Goal: Information Seeking & Learning: Learn about a topic

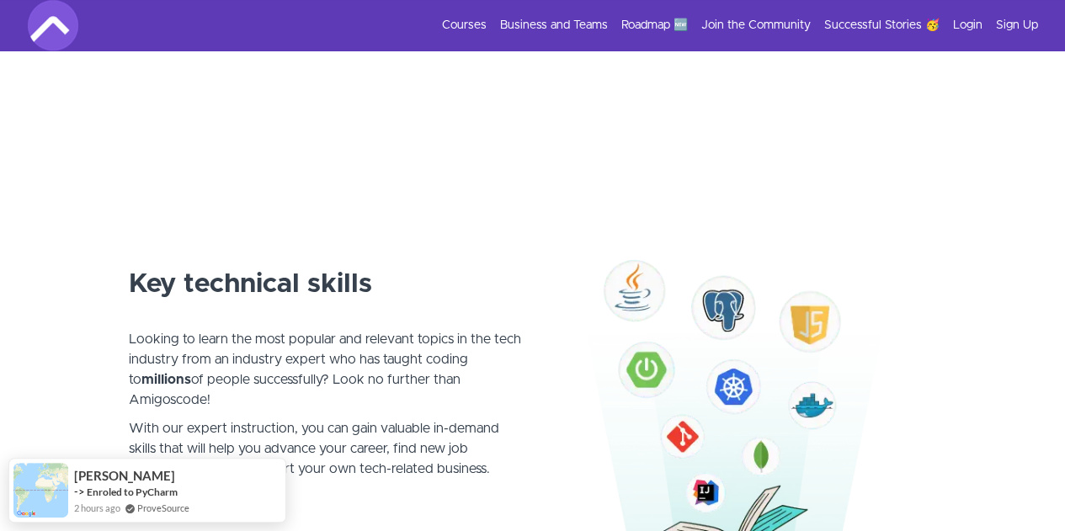
scroll to position [1010, 0]
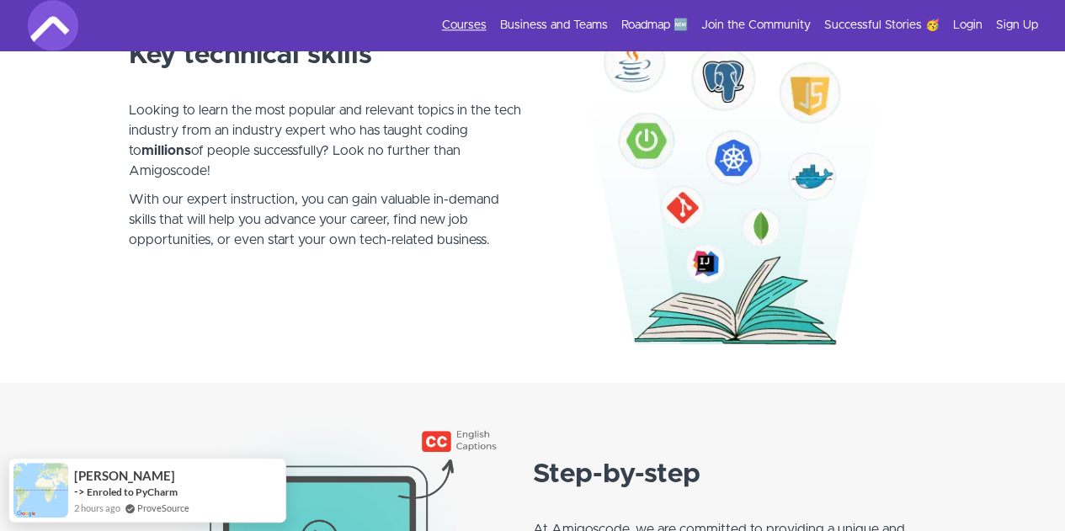
click at [470, 27] on link "Courses" at bounding box center [464, 25] width 45 height 17
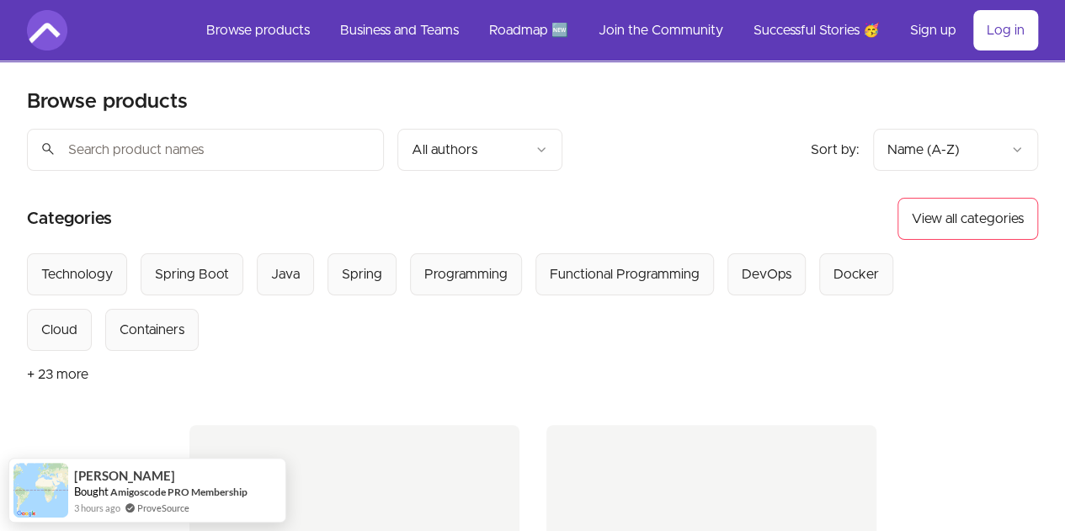
click at [43, 372] on button "+ 23 more" at bounding box center [57, 374] width 61 height 47
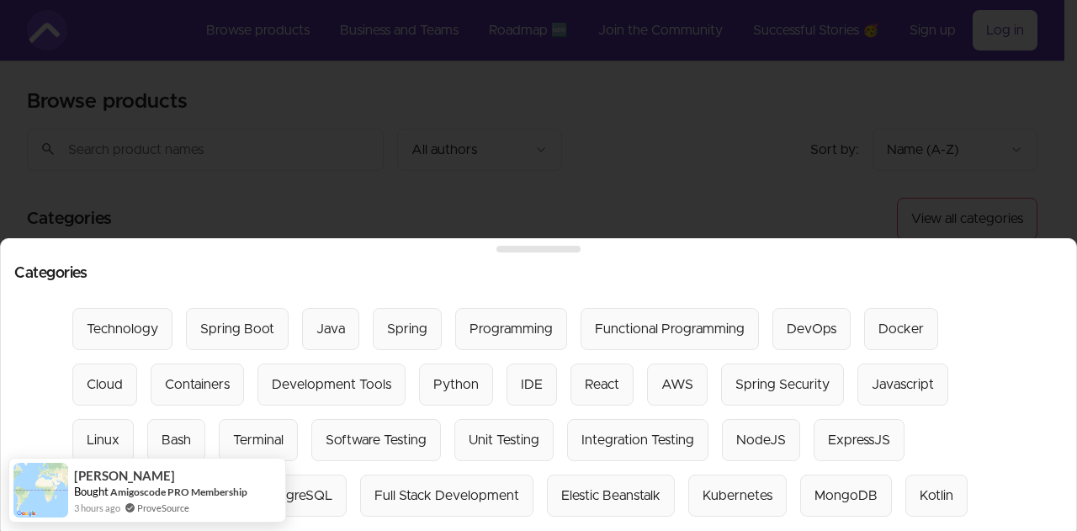
click at [389, 319] on div "Spring" at bounding box center [407, 329] width 40 height 20
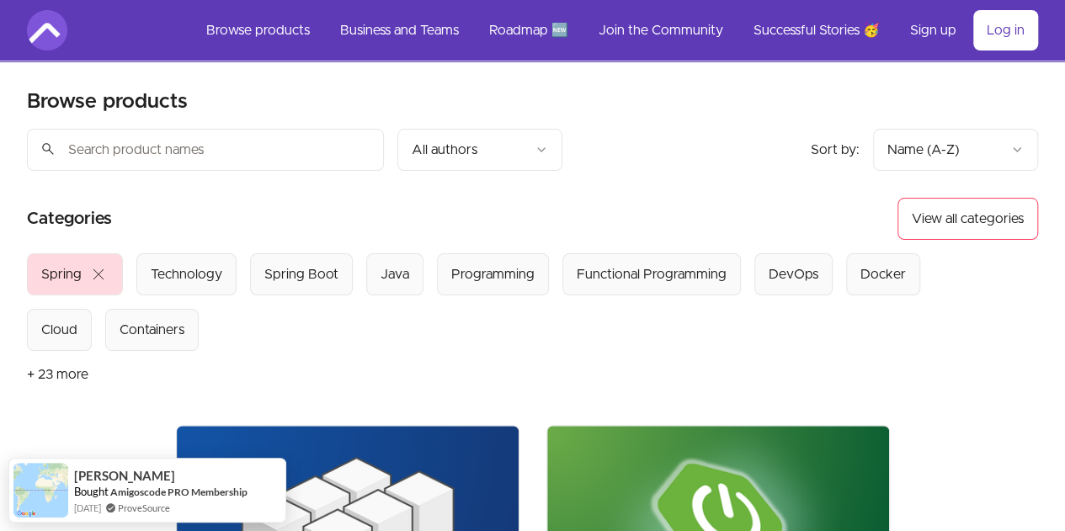
drag, startPoint x: 271, startPoint y: 268, endPoint x: 283, endPoint y: 306, distance: 39.7
click at [271, 268] on div "Spring Boot" at bounding box center [301, 274] width 74 height 20
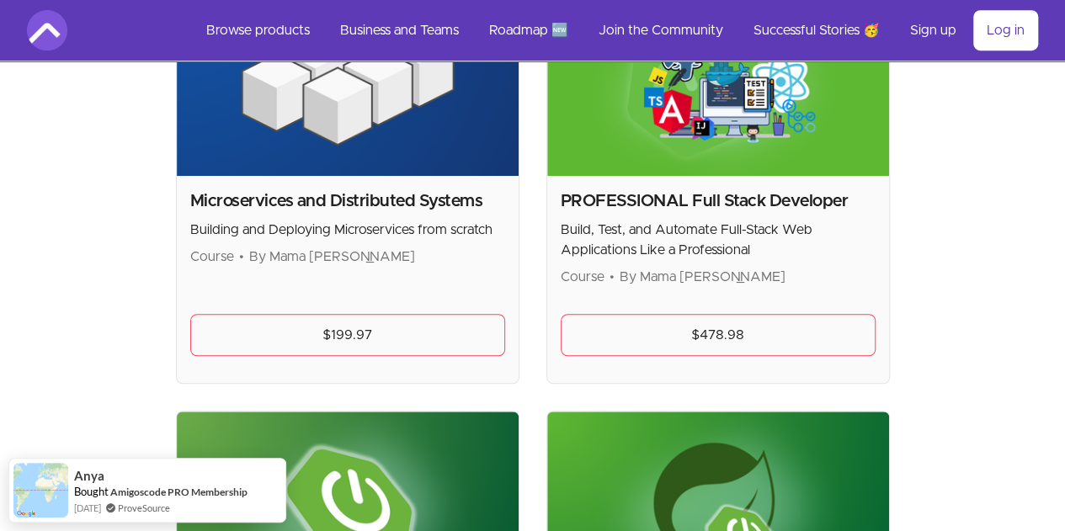
scroll to position [168, 0]
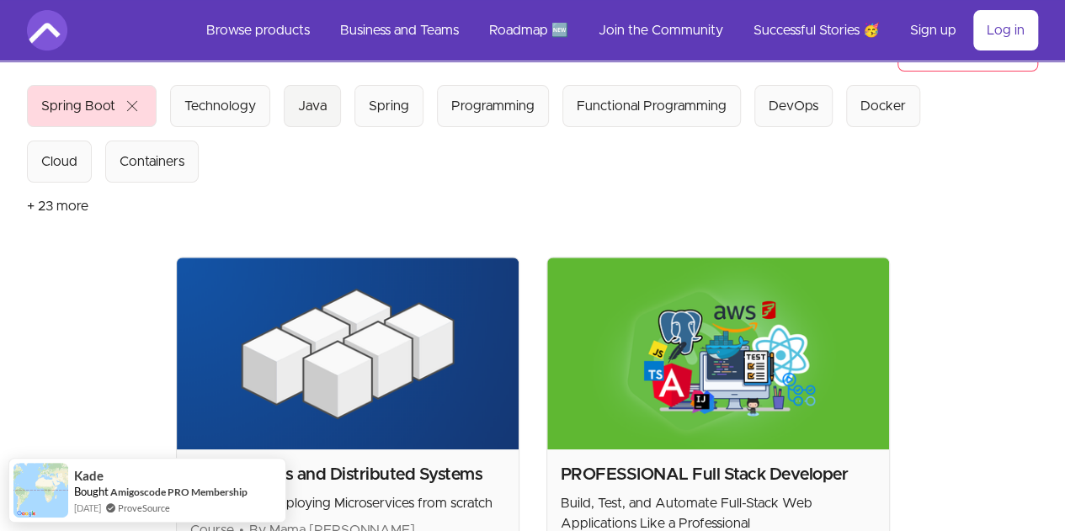
click at [302, 104] on div "Java" at bounding box center [312, 106] width 29 height 20
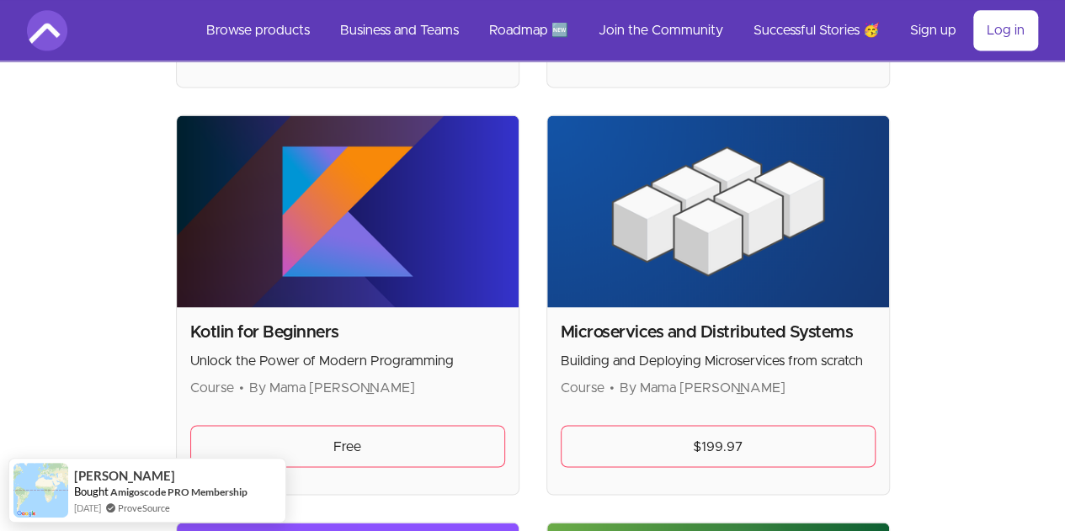
scroll to position [1262, 0]
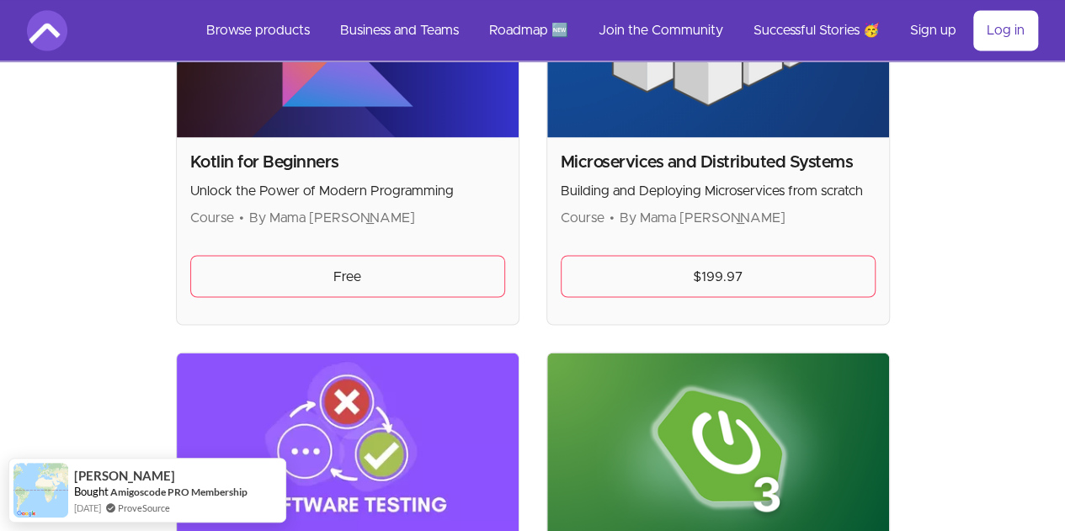
scroll to position [1386, 0]
